Goal: Transaction & Acquisition: Purchase product/service

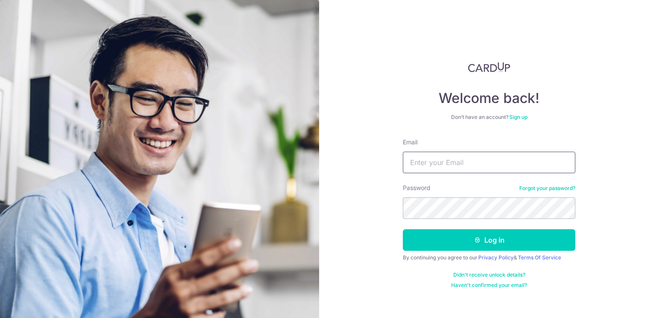
click at [485, 166] on input "Email" at bounding box center [489, 163] width 172 height 22
type input "hello@miivflora.com"
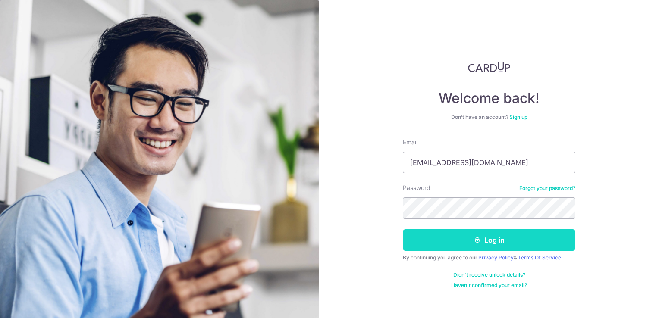
click at [491, 234] on button "Log in" at bounding box center [489, 240] width 172 height 22
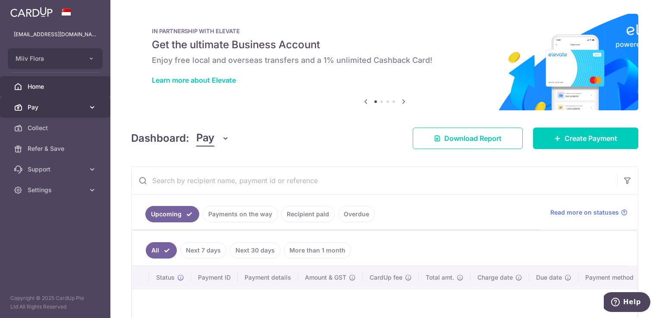
click at [60, 108] on span "Pay" at bounding box center [56, 107] width 57 height 9
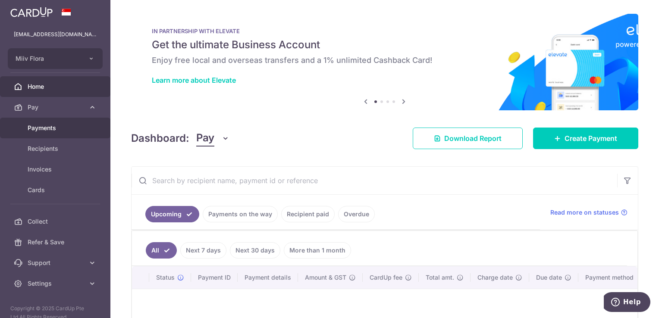
click at [58, 125] on span "Payments" at bounding box center [56, 128] width 57 height 9
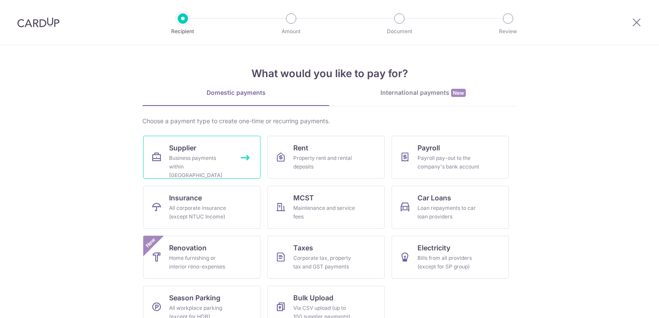
click at [194, 161] on div "Business payments within Singapore" at bounding box center [200, 167] width 62 height 26
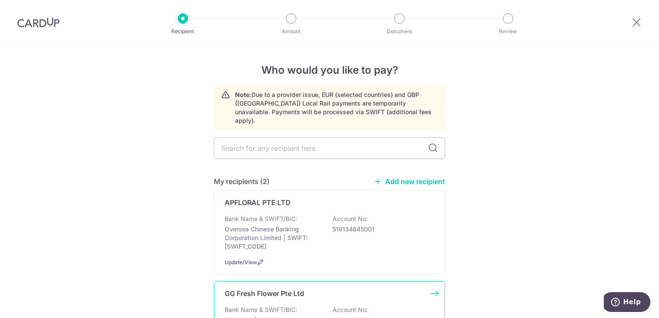
click at [286, 291] on div "GG Fresh Flower Pte Ltd Bank Name & SWIFT/BIC: DBS Bank | SWIFT: DBSSSGSGXXX Ac…" at bounding box center [329, 321] width 231 height 80
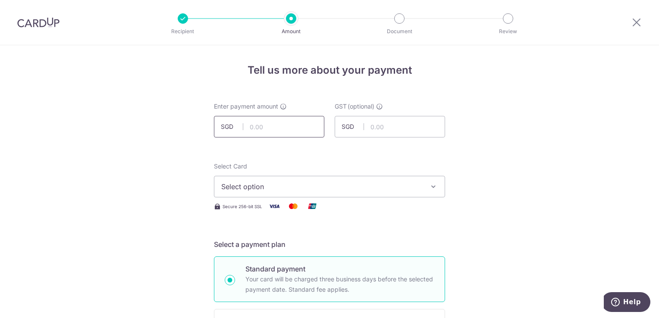
click at [261, 130] on input "text" at bounding box center [269, 127] width 110 height 22
type input "1,999.30"
click at [265, 187] on span "Select option" at bounding box center [321, 186] width 201 height 10
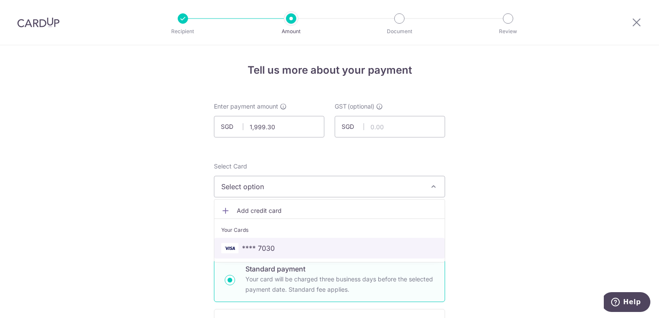
click at [268, 249] on span "**** 7030" at bounding box center [258, 248] width 33 height 10
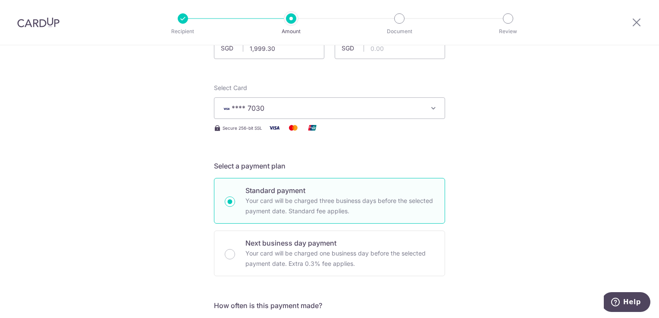
scroll to position [172, 0]
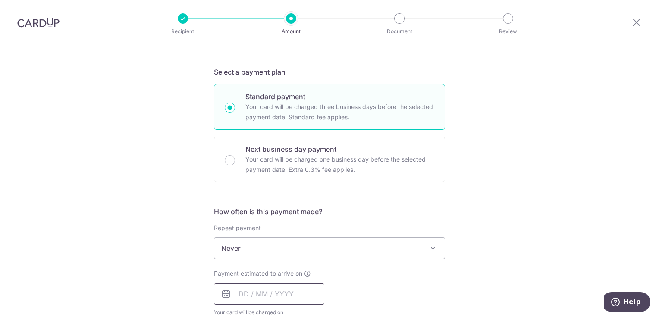
click at [244, 295] on input "text" at bounding box center [269, 294] width 110 height 22
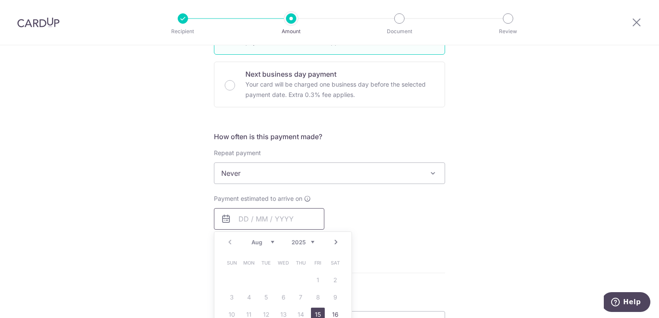
scroll to position [302, 0]
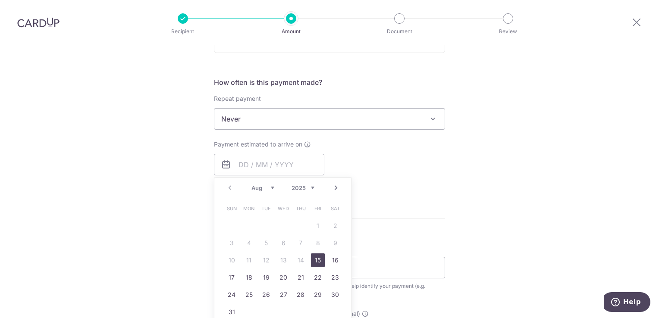
click at [312, 260] on link "15" at bounding box center [318, 260] width 14 height 14
type input "[DATE]"
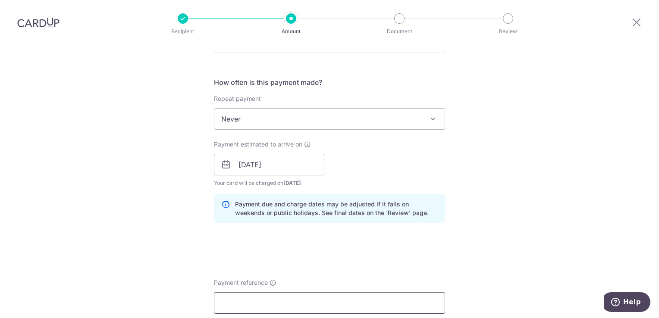
click at [274, 293] on input "Payment reference" at bounding box center [329, 303] width 231 height 22
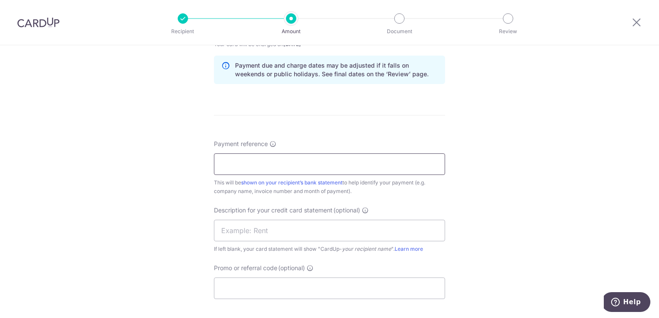
scroll to position [474, 0]
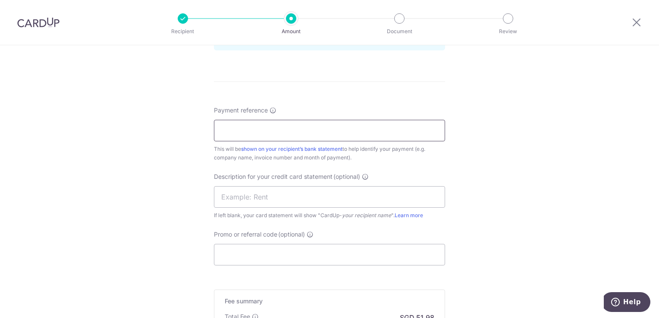
click at [307, 135] on input "Payment reference" at bounding box center [329, 131] width 231 height 22
drag, startPoint x: 266, startPoint y: 130, endPoint x: 319, endPoint y: 130, distance: 53.5
click at [319, 130] on input "Miiv GG - For July 2024" at bounding box center [329, 131] width 231 height 22
type input "Miiv GG - For June 2025"
click at [355, 92] on form "Enter payment amount SGD 1,999.30 1999.30 GST (optional) SGD Select Card **** 7…" at bounding box center [329, 15] width 231 height 775
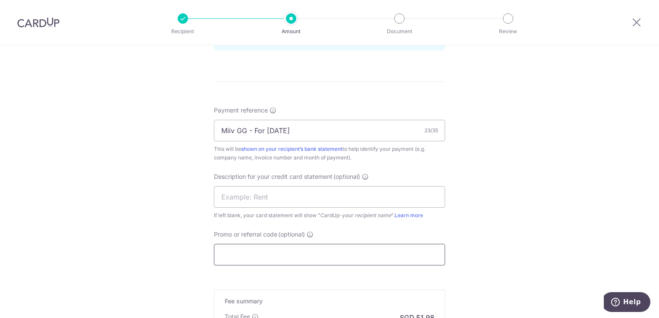
click at [255, 251] on input "Promo or referral code (optional)" at bounding box center [329, 255] width 231 height 22
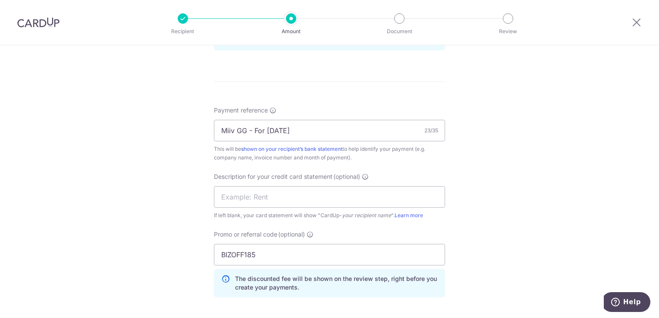
click at [531, 172] on div "Tell us more about your payment Enter payment amount SGD 1,999.30 1999.30 GST (…" at bounding box center [329, 27] width 659 height 912
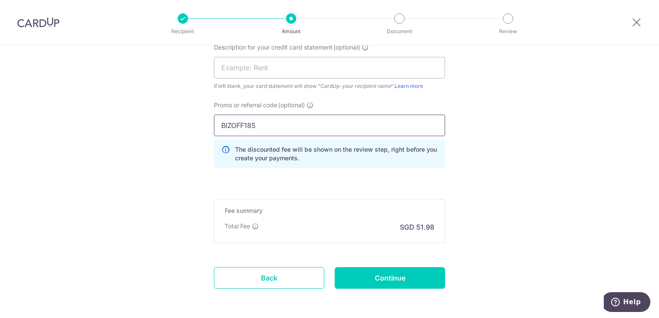
click at [285, 127] on input "BIZOFF185" at bounding box center [329, 126] width 231 height 22
click at [229, 123] on input "BIZOFF185" at bounding box center [329, 126] width 231 height 22
type input "BOFF185"
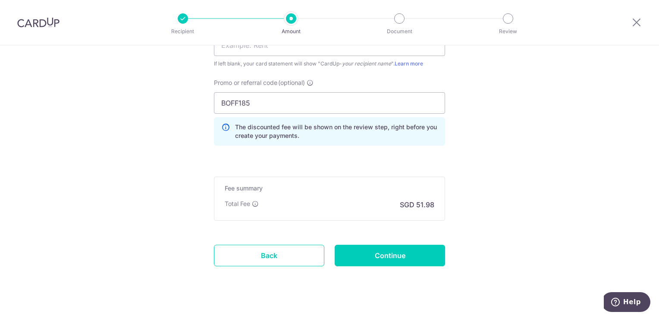
scroll to position [637, 0]
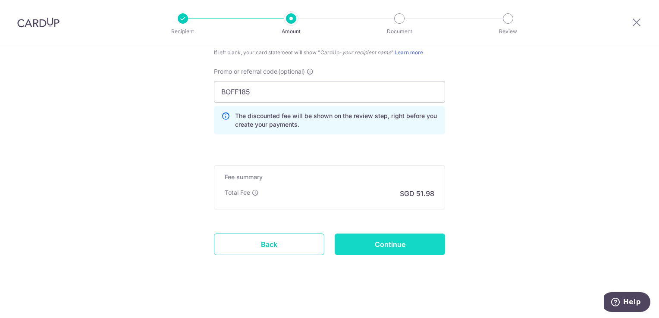
click at [397, 247] on input "Continue" at bounding box center [389, 245] width 110 height 22
type input "Create Schedule"
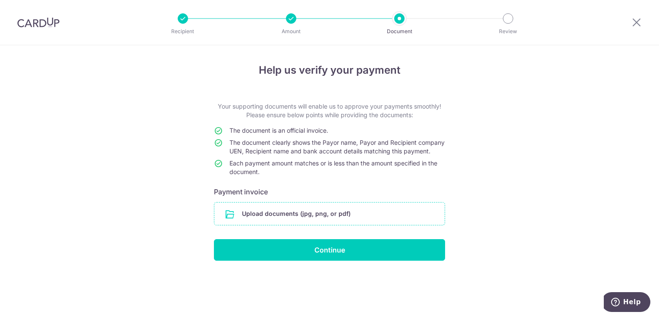
click at [319, 215] on input "file" at bounding box center [329, 214] width 230 height 22
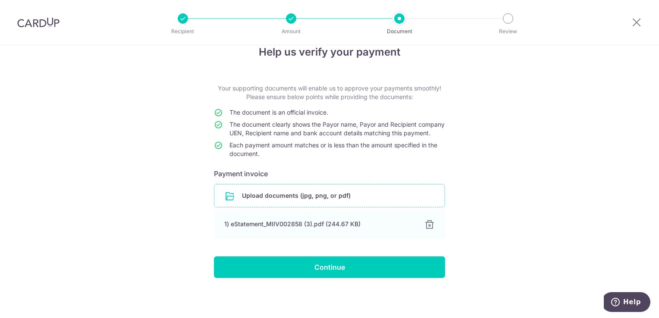
scroll to position [26, 0]
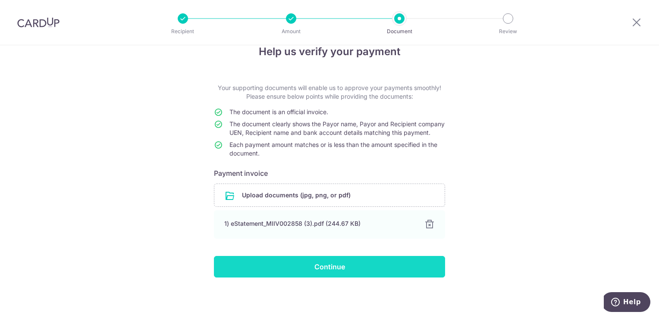
click at [328, 267] on input "Continue" at bounding box center [329, 267] width 231 height 22
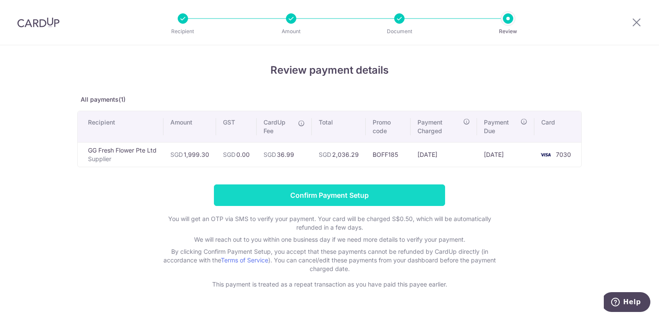
click at [308, 193] on input "Confirm Payment Setup" at bounding box center [329, 195] width 231 height 22
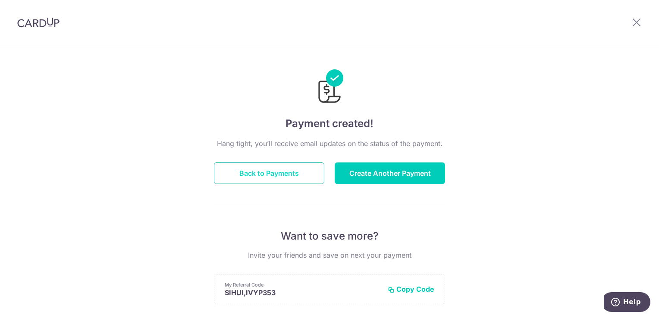
click at [292, 172] on button "Back to Payments" at bounding box center [269, 174] width 110 height 22
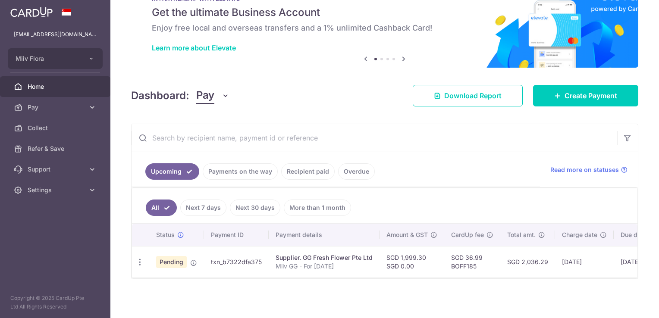
scroll to position [37, 0]
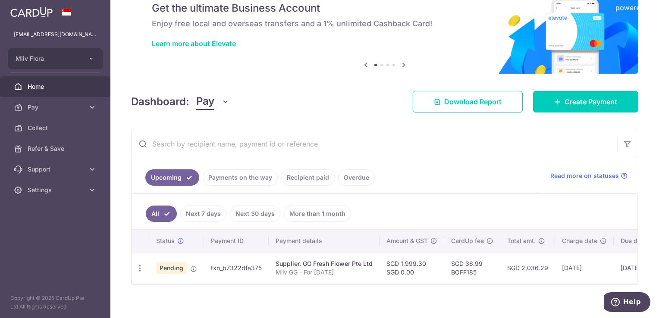
drag, startPoint x: 211, startPoint y: 267, endPoint x: 263, endPoint y: 265, distance: 51.8
click at [263, 265] on td "txn_b7322dfa375" at bounding box center [236, 267] width 65 height 31
copy td "txn_b7322dfa375"
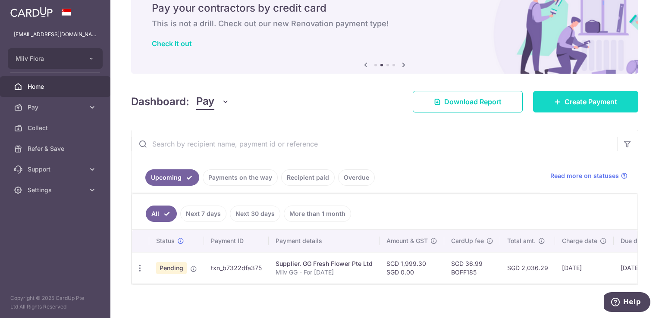
click at [576, 105] on span "Create Payment" at bounding box center [590, 102] width 53 height 10
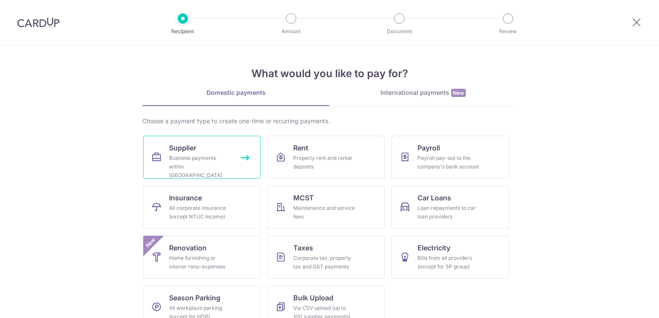
click at [217, 147] on link "Supplier Business payments within [GEOGRAPHIC_DATA]" at bounding box center [201, 157] width 117 height 43
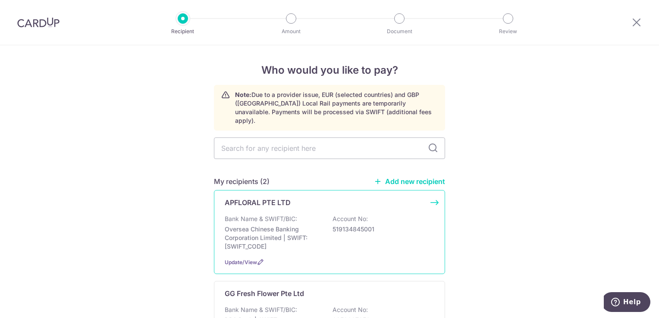
click at [288, 225] on p "Oversea Chinese Banking Corporation Limited | SWIFT: OCBCSGSGXXX" at bounding box center [273, 238] width 97 height 26
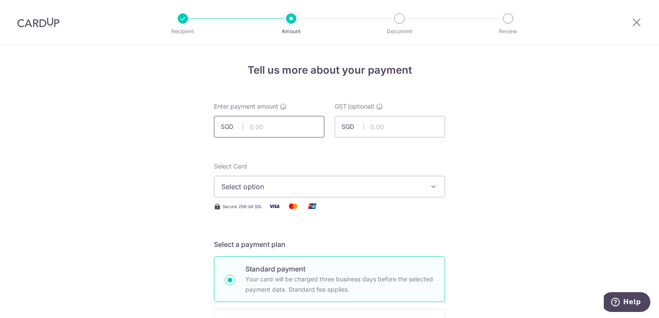
click at [265, 126] on input "text" at bounding box center [269, 127] width 110 height 22
type input "4,817.00"
click at [269, 188] on span "Select option" at bounding box center [321, 186] width 201 height 10
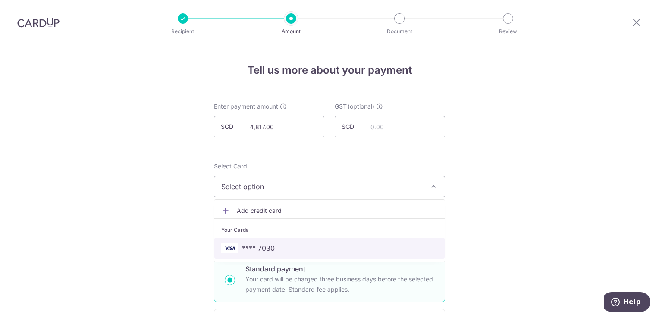
click at [267, 250] on span "**** 7030" at bounding box center [258, 248] width 33 height 10
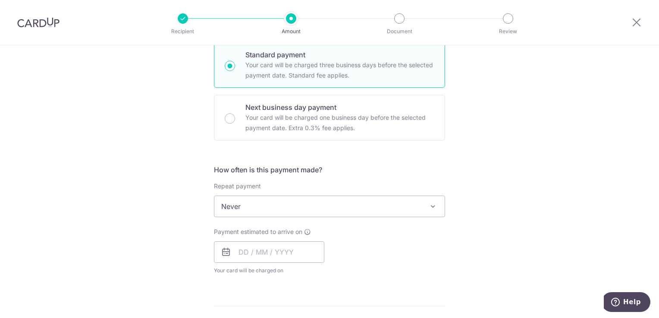
scroll to position [216, 0]
click at [252, 251] on input "text" at bounding box center [269, 251] width 110 height 22
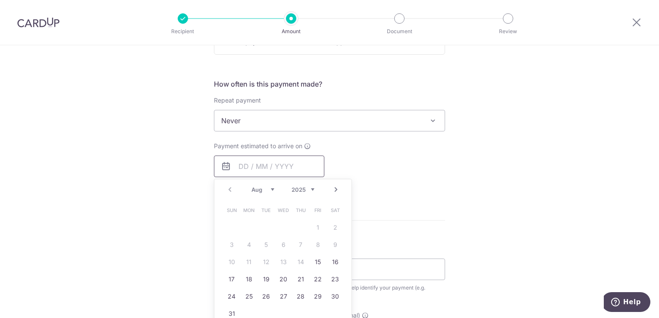
scroll to position [302, 0]
click at [314, 265] on link "15" at bounding box center [318, 260] width 14 height 14
type input "15/08/2025"
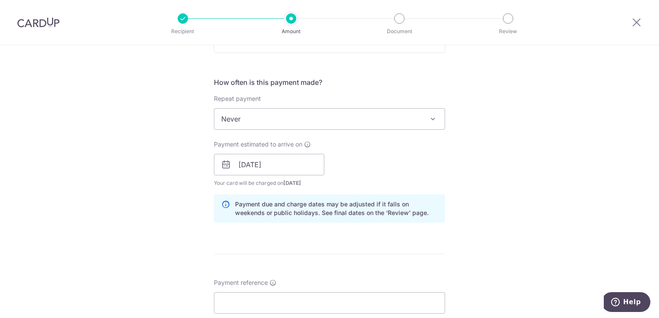
click at [311, 257] on form "Enter payment amount SGD 4,817.00 4817.00 GST (optional) SGD Select Card **** 7…" at bounding box center [329, 187] width 231 height 775
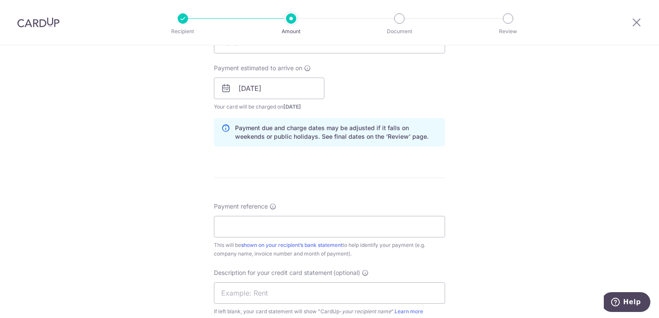
scroll to position [388, 0]
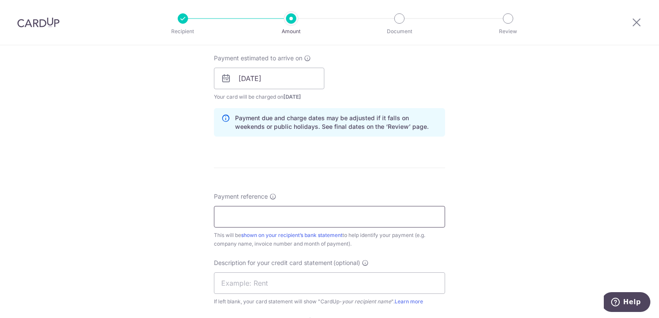
click at [264, 221] on input "Payment reference" at bounding box center [329, 217] width 231 height 22
drag, startPoint x: 284, startPoint y: 216, endPoint x: 388, endPoint y: 228, distance: 105.1
click at [388, 228] on div "Payment reference Miiv AP - Month of Oct 2024 27/35 This will be shown on your …" at bounding box center [329, 220] width 231 height 56
type input "Miiv AP - Month of July 2025"
click at [544, 153] on div "Tell us more about your payment Enter payment amount SGD 4,817.00 4817.00 GST (…" at bounding box center [329, 93] width 659 height 873
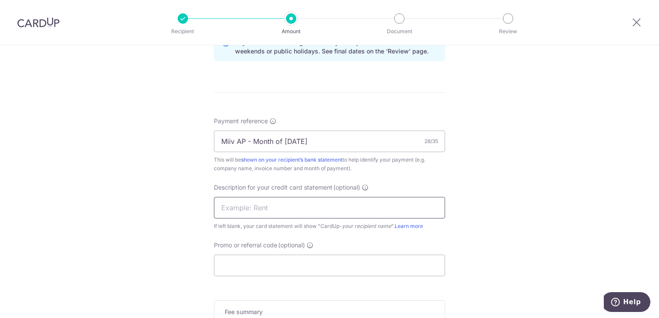
scroll to position [474, 0]
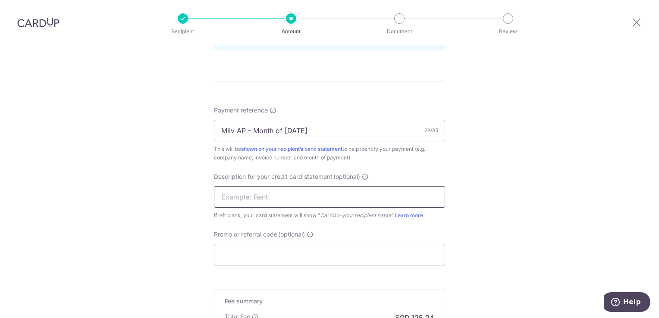
click at [289, 191] on input "text" at bounding box center [329, 197] width 231 height 22
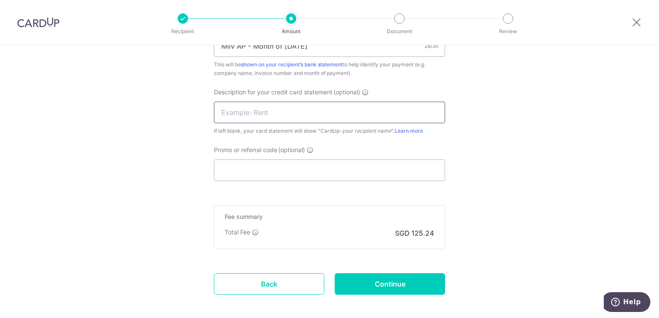
scroll to position [560, 0]
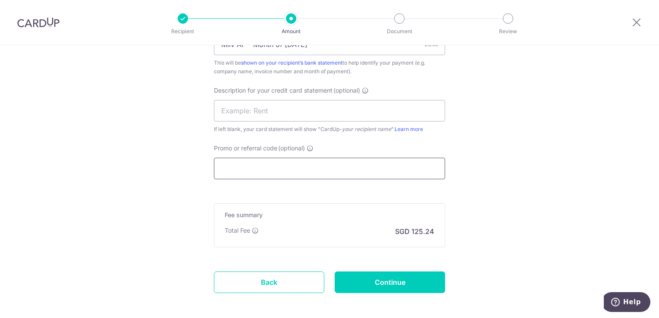
click at [245, 169] on input "Promo or referral code (optional)" at bounding box center [329, 169] width 231 height 22
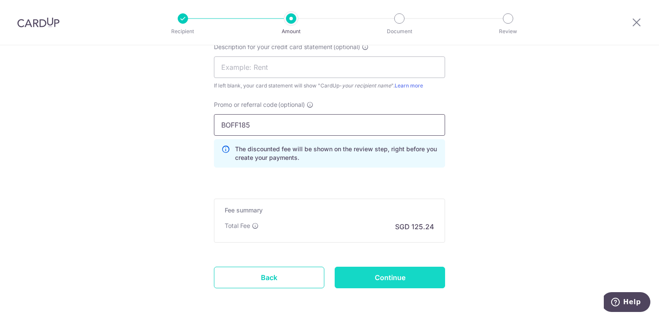
scroll to position [637, 0]
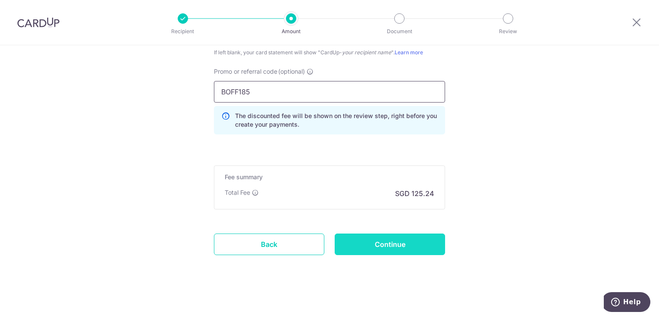
type input "BOFF185"
click at [403, 246] on input "Continue" at bounding box center [389, 245] width 110 height 22
type input "Create Schedule"
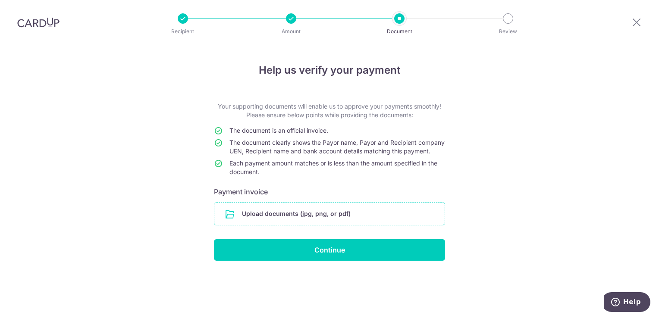
click at [303, 216] on input "file" at bounding box center [329, 214] width 230 height 22
click at [284, 217] on input "file" at bounding box center [329, 214] width 230 height 22
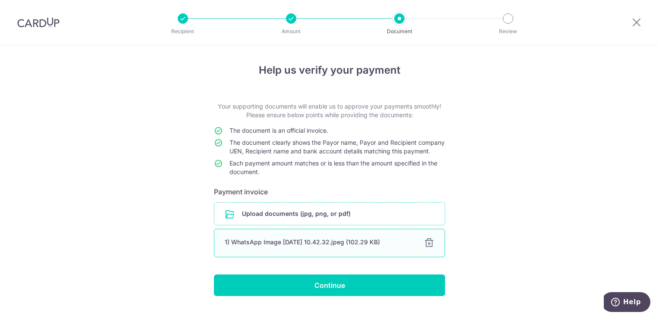
click at [310, 247] on div "1) WhatsApp Image [DATE] 10.42.32.jpeg (102.29 KB)" at bounding box center [319, 242] width 189 height 9
drag, startPoint x: 310, startPoint y: 254, endPoint x: 281, endPoint y: 249, distance: 29.7
click at [281, 247] on div "1) WhatsApp Image [DATE] 10.42.32.jpeg (102.29 KB)" at bounding box center [319, 242] width 189 height 9
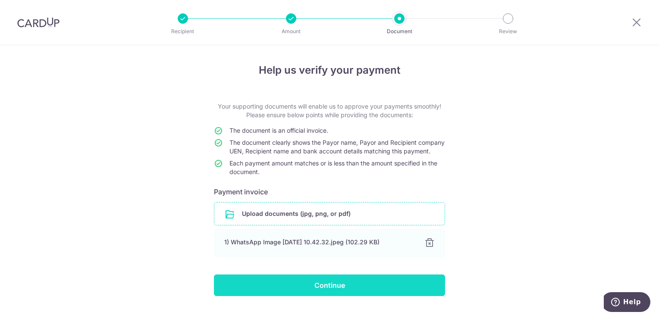
click at [329, 291] on input "Continue" at bounding box center [329, 286] width 231 height 22
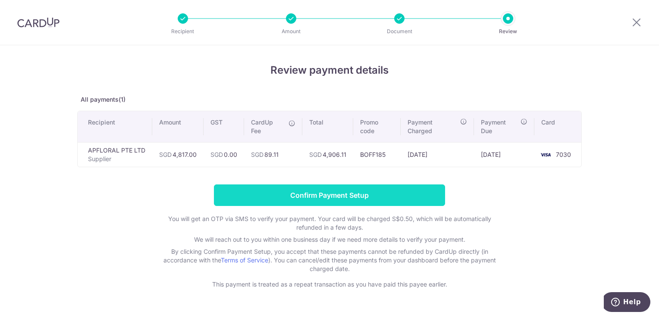
click at [339, 196] on input "Confirm Payment Setup" at bounding box center [329, 195] width 231 height 22
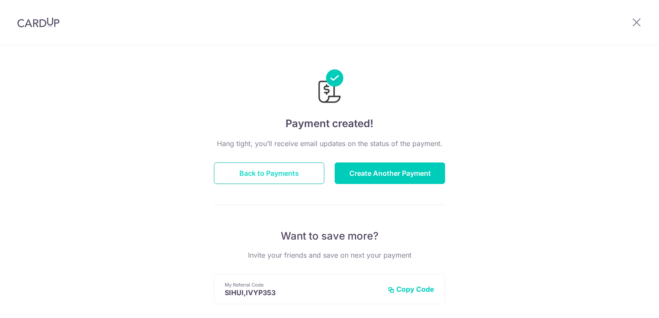
click at [298, 171] on button "Back to Payments" at bounding box center [269, 174] width 110 height 22
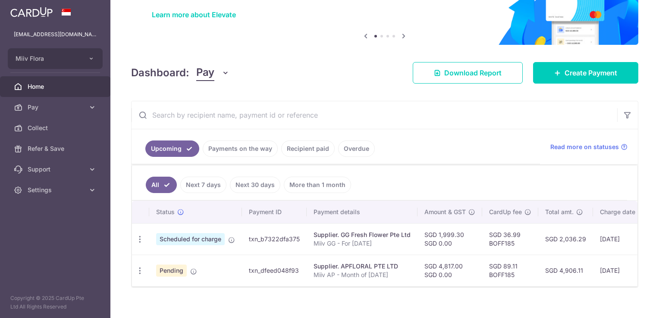
scroll to position [78, 0]
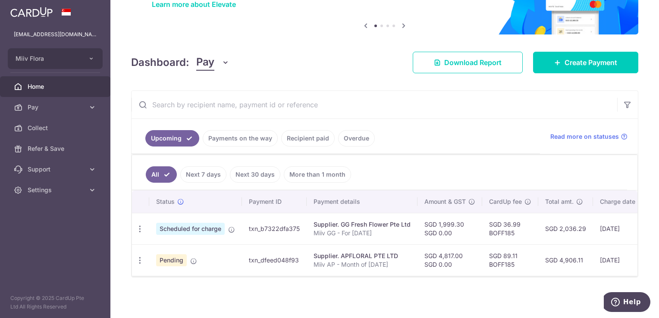
drag, startPoint x: 248, startPoint y: 255, endPoint x: 301, endPoint y: 259, distance: 53.2
click at [301, 259] on td "txn_dfeed048f93" at bounding box center [274, 259] width 65 height 31
copy td "txn_dfeed048f93"
